Goal: Find specific fact

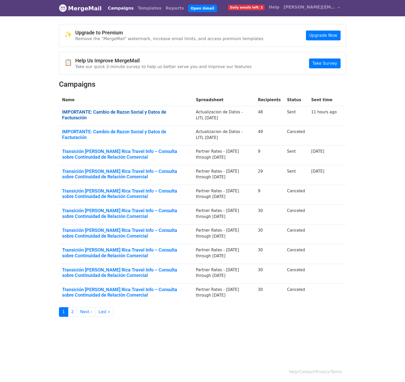
click at [186, 110] on link "IMPORTANTE: Cambio de Razon Social y Datos de Facturación" at bounding box center [125, 114] width 127 height 11
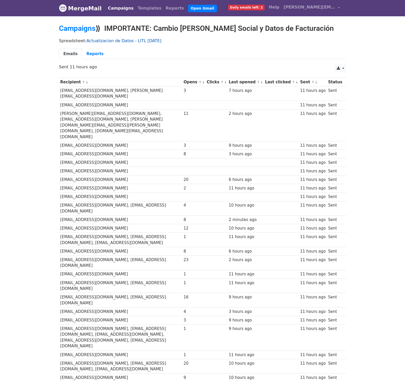
click at [120, 42] on link "Actualizacion de Datos - LITL [DATE]" at bounding box center [123, 40] width 75 height 5
click at [96, 53] on link "Reports" at bounding box center [95, 54] width 26 height 11
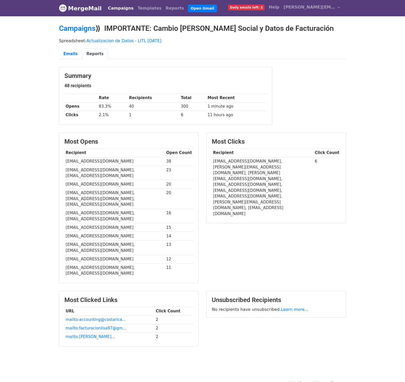
drag, startPoint x: 127, startPoint y: 161, endPoint x: 65, endPoint y: 166, distance: 63.0
click at [65, 165] on td "[EMAIL_ADDRESS][DOMAIN_NAME]" at bounding box center [114, 161] width 101 height 9
copy td "[EMAIL_ADDRESS][DOMAIN_NAME]"
